Goal: Task Accomplishment & Management: Manage account settings

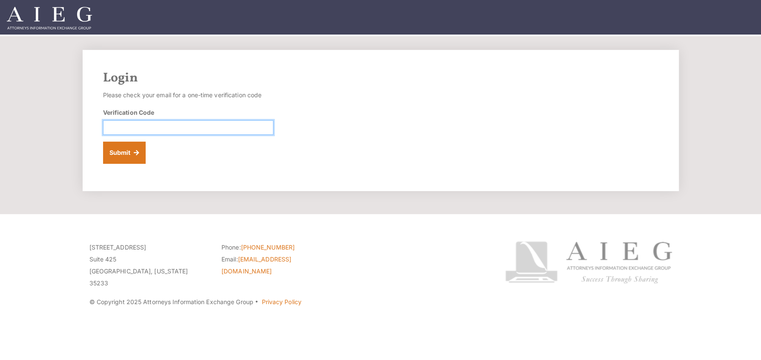
click at [120, 125] on input "Verification Code" at bounding box center [188, 127] width 170 height 14
click at [116, 152] on button "Submit" at bounding box center [124, 152] width 43 height 22
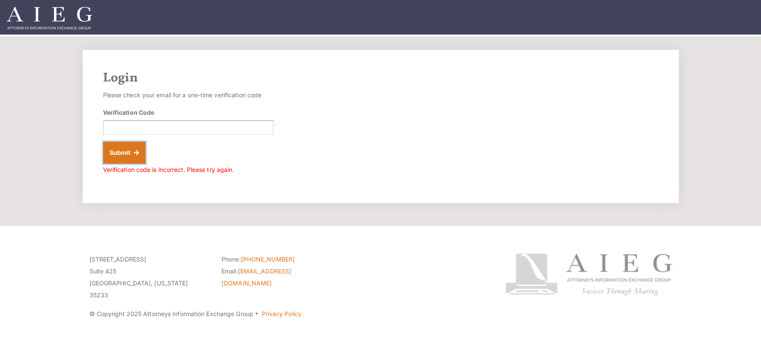
click at [116, 152] on button "Submit" at bounding box center [124, 152] width 43 height 22
click at [122, 131] on input "Verification Code" at bounding box center [188, 127] width 170 height 14
click at [153, 126] on input "Verification Code" at bounding box center [188, 127] width 170 height 14
type input "424522"
click at [103, 141] on button "Submit" at bounding box center [124, 152] width 43 height 22
